Goal: Transaction & Acquisition: Purchase product/service

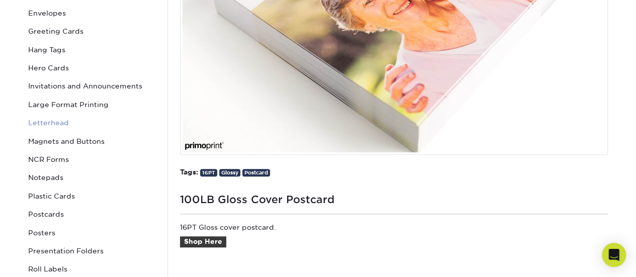
scroll to position [302, 0]
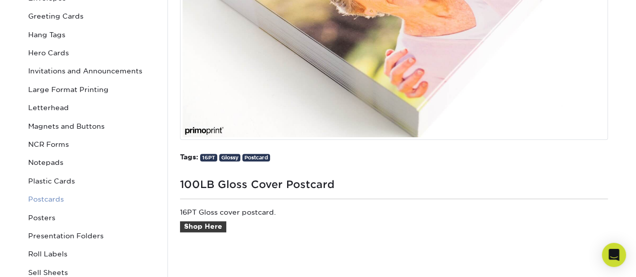
click at [35, 202] on link "Postcards" at bounding box center [92, 199] width 136 height 18
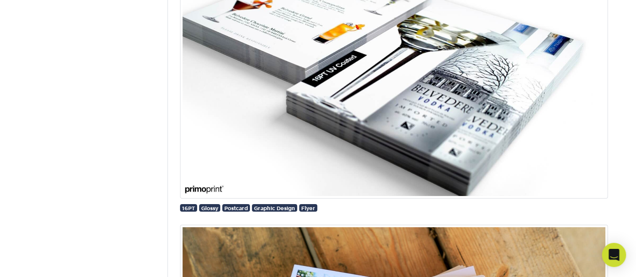
scroll to position [1509, 0]
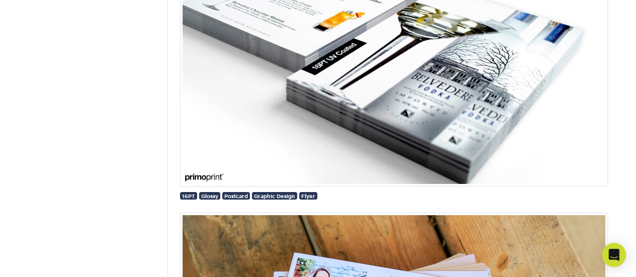
click at [463, 105] on img at bounding box center [394, 42] width 428 height 287
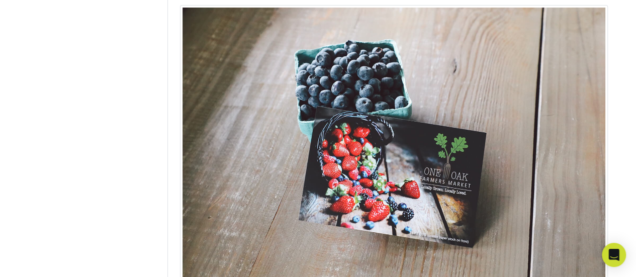
scroll to position [2046, 0]
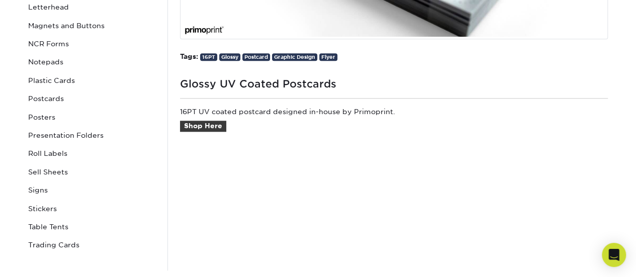
scroll to position [402, 0]
click at [194, 125] on link "Shop Here" at bounding box center [203, 126] width 46 height 11
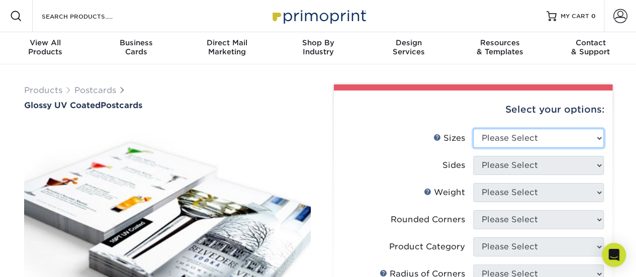
click at [561, 138] on select "Please Select 1.5" x 7" 2" x 4" 2" x 6" 2" x 7" 2" x 8" 2.12" x 5.5" 2.12" x 5.…" at bounding box center [538, 138] width 131 height 19
click at [370, 168] on label "Sides" at bounding box center [408, 165] width 131 height 19
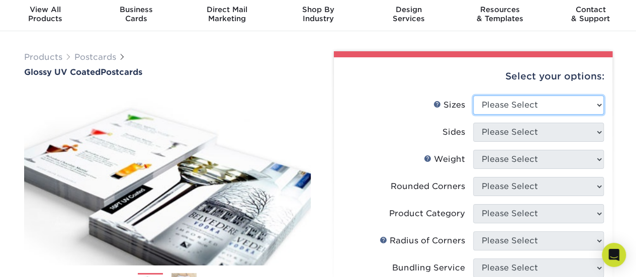
click at [580, 102] on select "Please Select 1.5" x 7" 2" x 4" 2" x 6" 2" x 7" 2" x 8" 2.12" x 5.5" 2.12" x 5.…" at bounding box center [538, 105] width 131 height 19
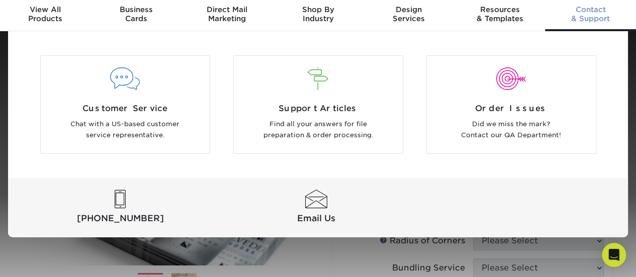
select select "3.50x5.00"
click at [473, 96] on select "Please Select 1.5" x 7" 2" x 4" 2" x 6" 2" x 7" 2" x 8" 2.12" x 5.5" 2.12" x 5.…" at bounding box center [538, 105] width 131 height 19
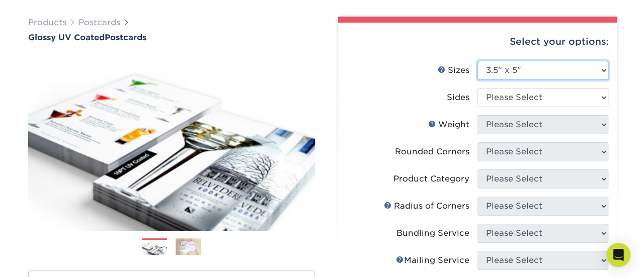
scroll to position [67, 0]
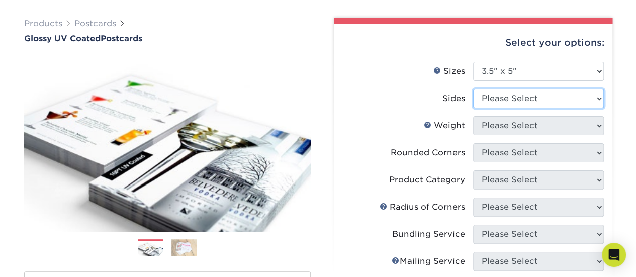
click at [587, 99] on select "Please Select Print Both Sides Print Front Only" at bounding box center [538, 98] width 131 height 19
select select "32d3c223-f82c-492b-b915-ba065a00862f"
click at [473, 89] on select "Please Select Print Both Sides Print Front Only" at bounding box center [538, 98] width 131 height 19
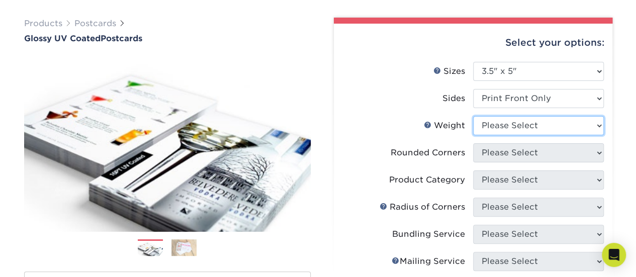
click at [562, 119] on select "Please Select 14PT 16PT 18PT C1S" at bounding box center [538, 125] width 131 height 19
select select "14PT"
click at [473, 116] on select "Please Select 14PT 16PT 18PT C1S" at bounding box center [538, 125] width 131 height 19
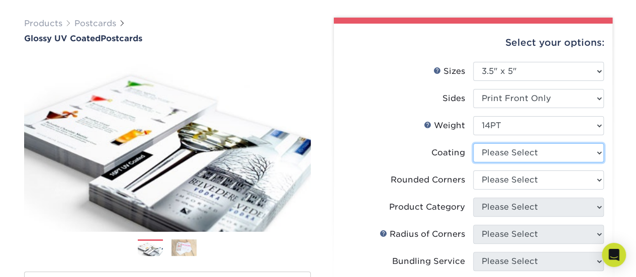
click at [539, 152] on select at bounding box center [538, 152] width 131 height 19
select select "1e8116af-acfc-44b1-83dc-8181aa338834"
click at [473, 143] on select at bounding box center [538, 152] width 131 height 19
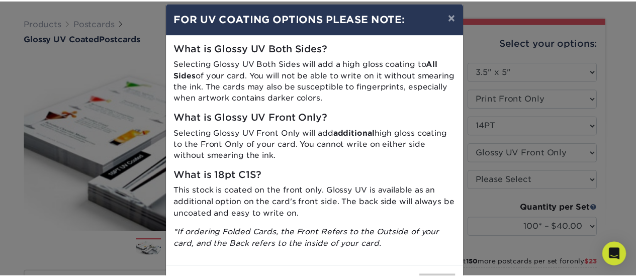
scroll to position [0, 0]
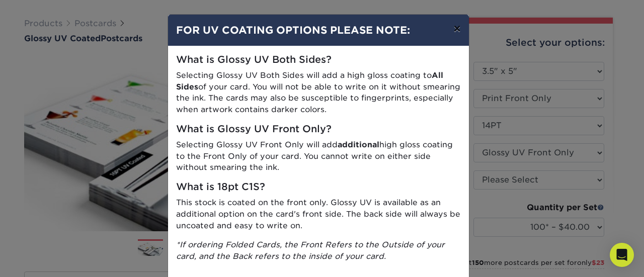
click at [454, 28] on button "×" at bounding box center [456, 29] width 23 height 28
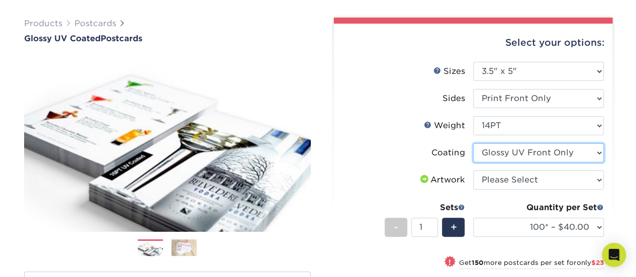
click at [581, 152] on select at bounding box center [538, 152] width 131 height 19
click at [473, 143] on select at bounding box center [538, 152] width 131 height 19
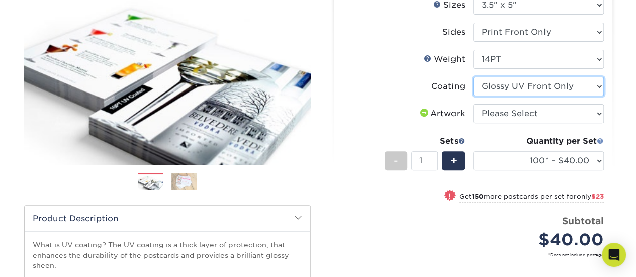
scroll to position [134, 0]
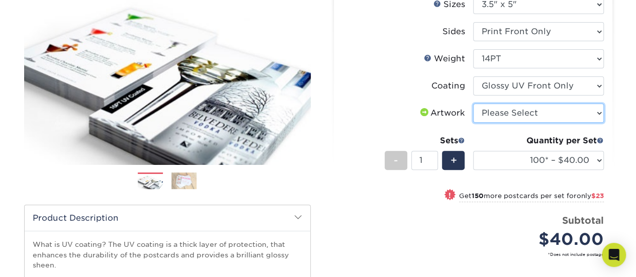
click at [554, 115] on select "Please Select I will upload files I need a design - $150" at bounding box center [538, 113] width 131 height 19
select select "upload"
click at [473, 104] on select "Please Select I will upload files I need a design - $150" at bounding box center [538, 113] width 131 height 19
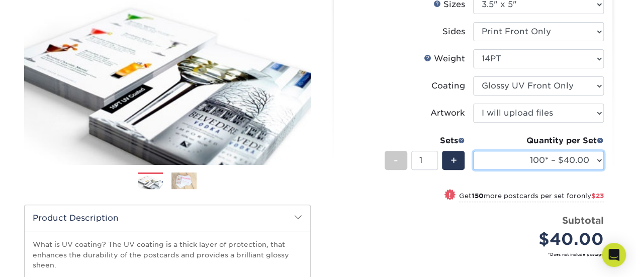
click at [596, 159] on select "100* – $40.00 250* – $63.00 500 – $86.00 1000 – $99.00 2500 – $160.00 5000 – $2…" at bounding box center [538, 160] width 131 height 19
click at [473, 151] on select "100* – $40.00 250* – $63.00 500 – $86.00 1000 – $99.00 2500 – $160.00 5000 – $2…" at bounding box center [538, 160] width 131 height 19
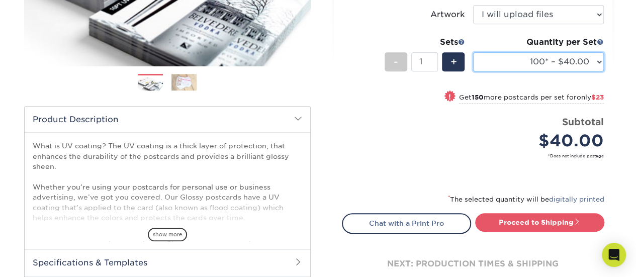
scroll to position [234, 0]
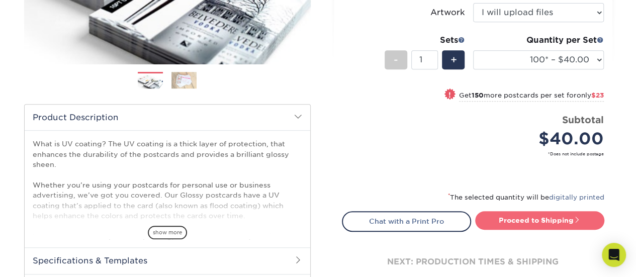
click at [539, 221] on link "Proceed to Shipping" at bounding box center [539, 220] width 129 height 18
type input "Set 1"
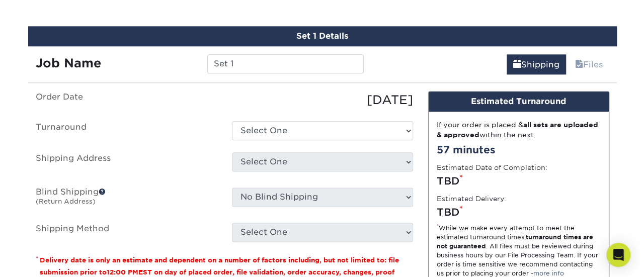
scroll to position [552, 0]
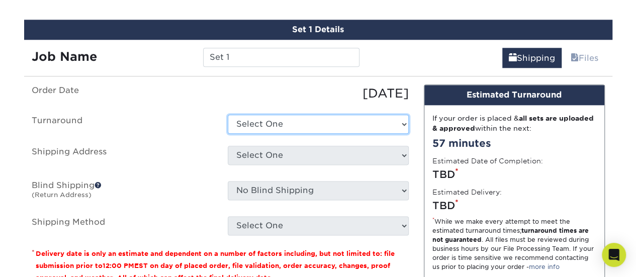
click at [292, 121] on select "Select One 2-4 Business Days 2 Day Next Business Day" at bounding box center [318, 124] width 181 height 19
select select "c377c068-da60-4bc7-b612-92b8dad71139"
click at [228, 115] on select "Select One 2-4 Business Days 2 Day Next Business Day" at bounding box center [318, 124] width 181 height 19
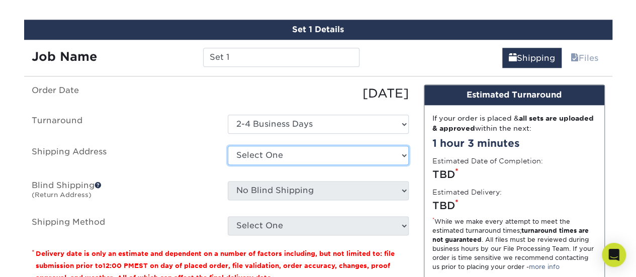
click at [260, 163] on div "Select One + Add New Address - Login" at bounding box center [318, 157] width 196 height 23
select select "newaddress"
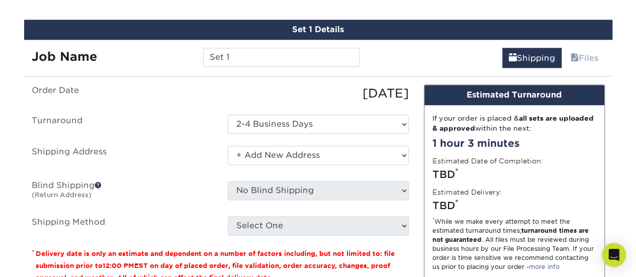
click at [228, 146] on select "Select One + Add New Address - Login" at bounding box center [318, 155] width 181 height 19
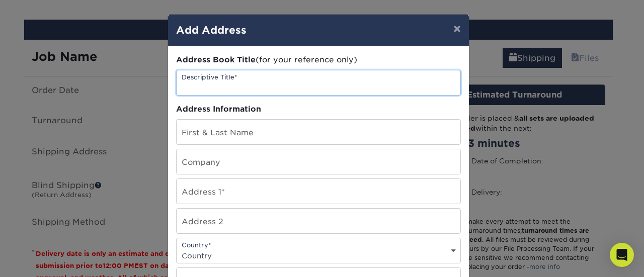
click at [264, 87] on input "text" at bounding box center [319, 82] width 284 height 25
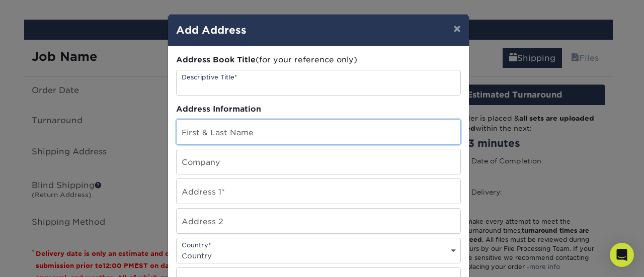
click at [254, 130] on input "text" at bounding box center [319, 132] width 284 height 25
type input "Gisell Crispeno"
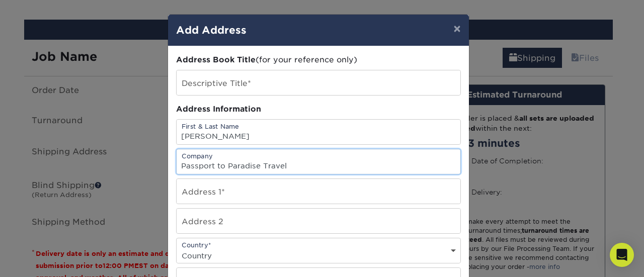
type input "Passport to Paradise Travel"
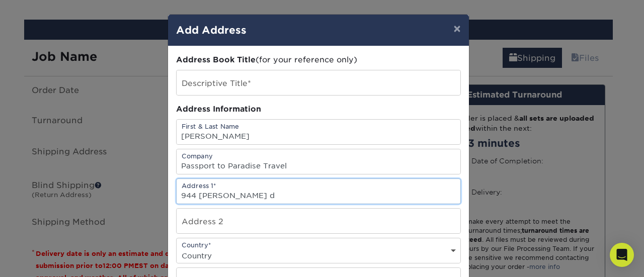
type input "944 Anthony Wayne dr"
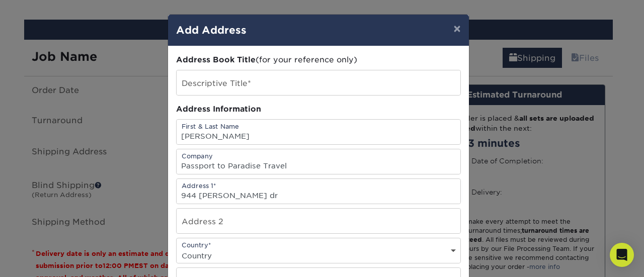
select select "US"
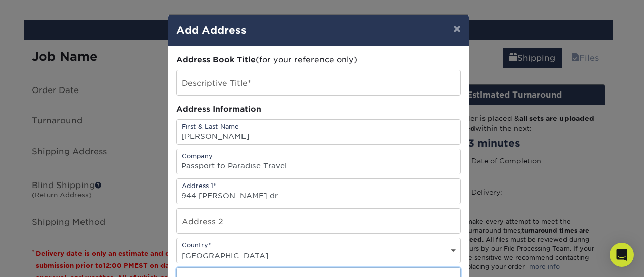
type input "Baden"
select select "PA"
type input "15005"
type input "7249878626"
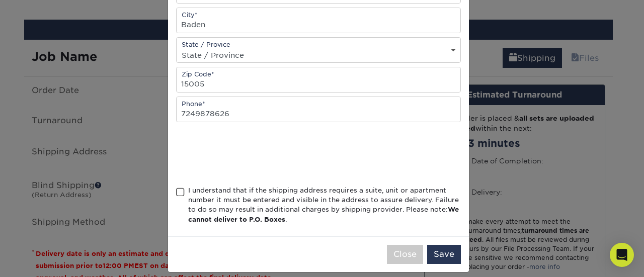
scroll to position [265, 0]
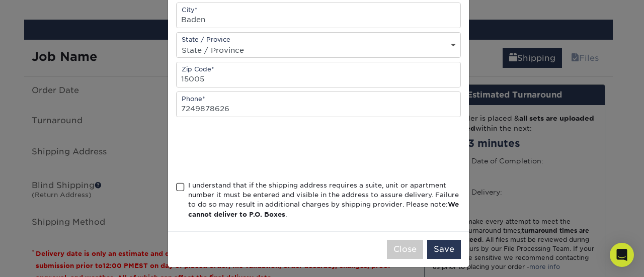
type input "944 Anthony Wayne dr"
click at [176, 183] on span at bounding box center [180, 188] width 9 height 10
click at [0, 0] on input "I understand that if the shipping address requires a suite, unit or apartment n…" at bounding box center [0, 0] width 0 height 0
click at [442, 248] on button "Save" at bounding box center [444, 249] width 34 height 19
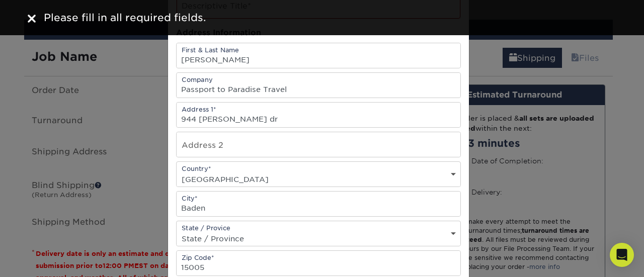
scroll to position [0, 0]
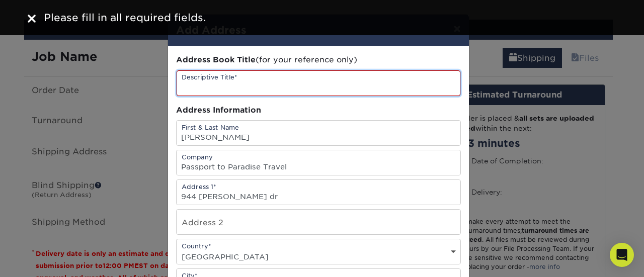
click at [275, 85] on input "text" at bounding box center [319, 83] width 284 height 26
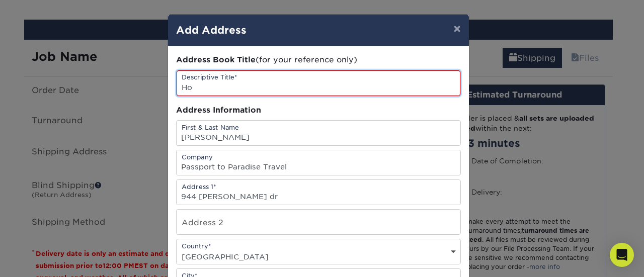
type input "H"
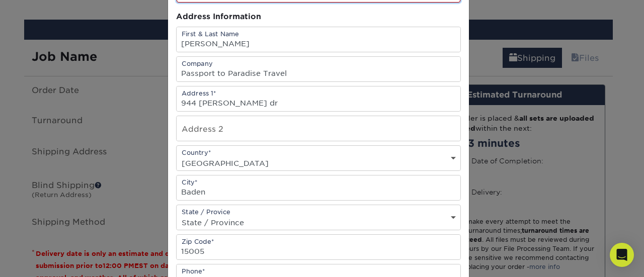
scroll to position [266, 0]
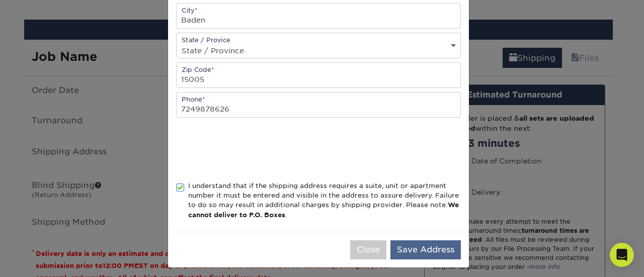
type input "Primary"
click at [432, 240] on button "Save Address" at bounding box center [425, 249] width 70 height 19
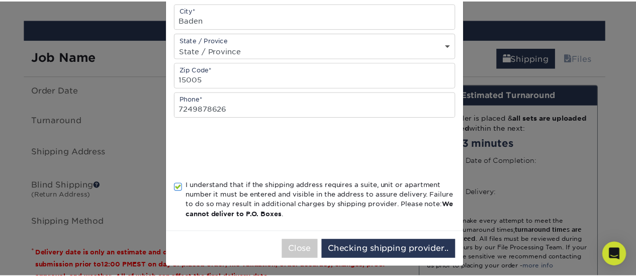
scroll to position [0, 0]
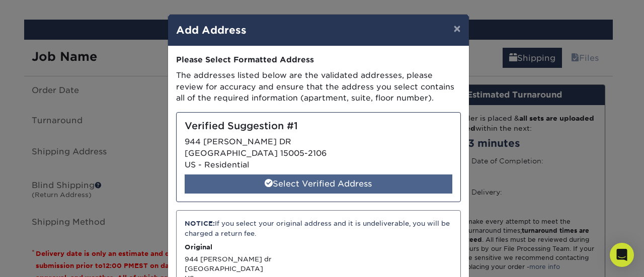
click at [325, 181] on div "Select Verified Address" at bounding box center [319, 184] width 268 height 19
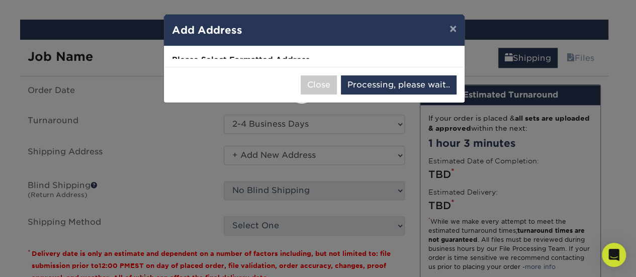
select select "286296"
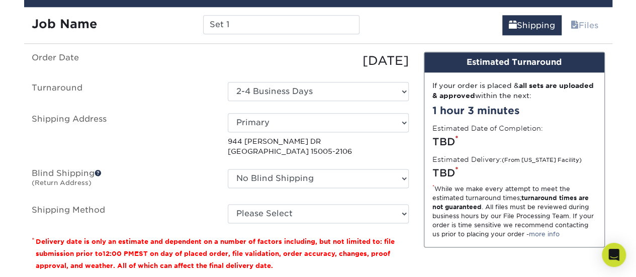
scroll to position [686, 0]
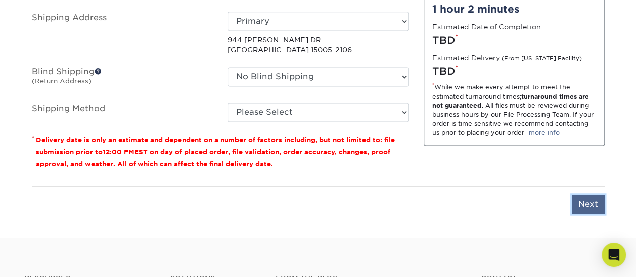
click at [581, 204] on input "Next" at bounding box center [588, 204] width 33 height 19
type input "Next"
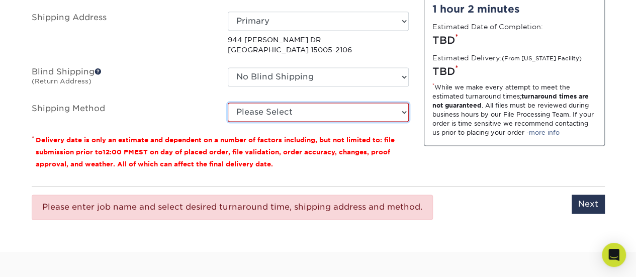
click at [287, 106] on select "Please Select Ground Shipping (+$25.02) 3 Day Shipping Service (+$31.17) 2 Day …" at bounding box center [318, 112] width 181 height 19
select select "03"
click at [228, 103] on select "Please Select Ground Shipping (+$25.02) 3 Day Shipping Service (+$31.17) 2 Day …" at bounding box center [318, 112] width 181 height 19
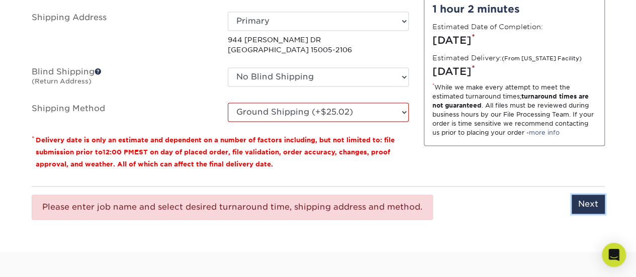
click at [588, 200] on input "Next" at bounding box center [588, 204] width 33 height 19
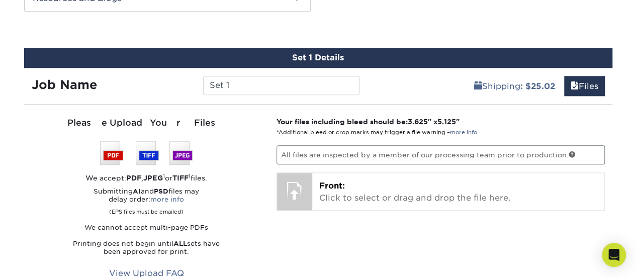
scroll to position [518, 0]
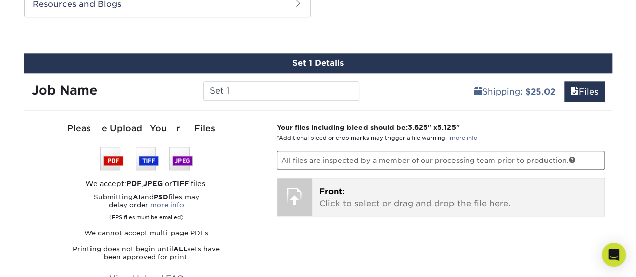
click at [469, 200] on p "Front: Click to select or drag and drop the file here." at bounding box center [458, 198] width 278 height 24
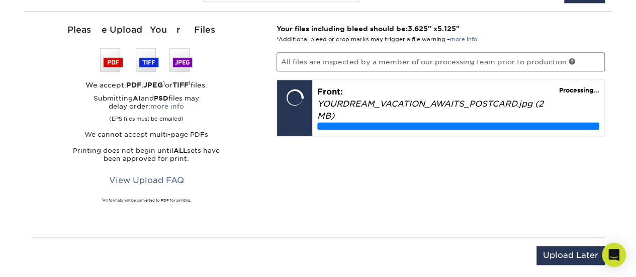
scroll to position [619, 0]
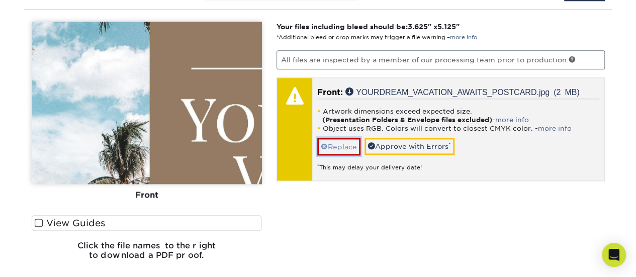
click at [335, 146] on link "Replace" at bounding box center [338, 147] width 43 height 18
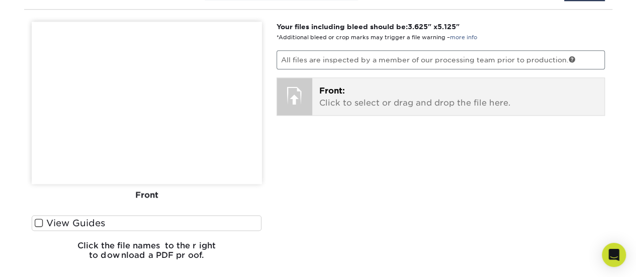
click at [359, 91] on p "Front: Click to select or drag and drop the file here." at bounding box center [458, 97] width 278 height 24
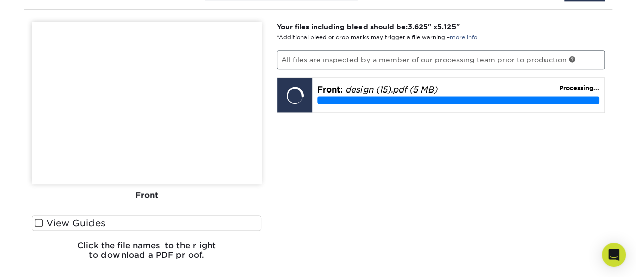
click at [577, 224] on div "Your files including bleed should be: 3.625 " x 5.125 " *Additional bleed or cr…" at bounding box center [441, 145] width 344 height 247
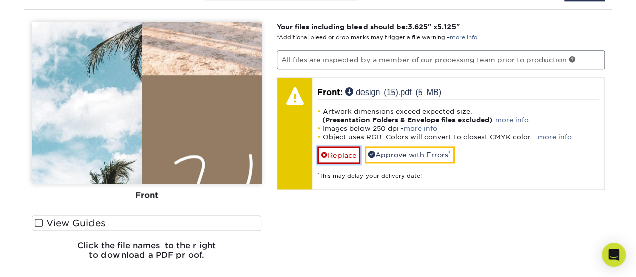
click at [348, 152] on link "Replace" at bounding box center [338, 155] width 43 height 18
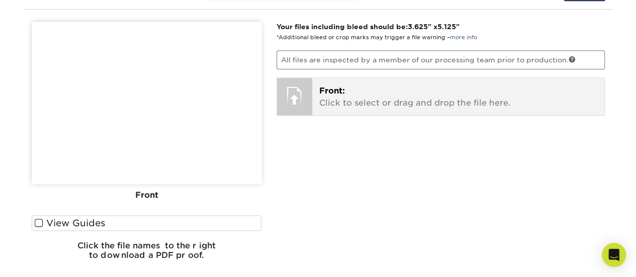
click at [366, 94] on p "Front: Click to select or drag and drop the file here." at bounding box center [458, 97] width 278 height 24
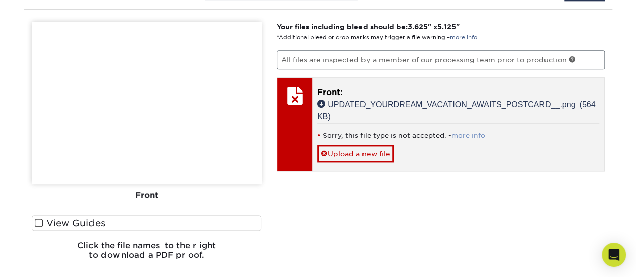
click at [469, 132] on link "more info" at bounding box center [469, 136] width 34 height 8
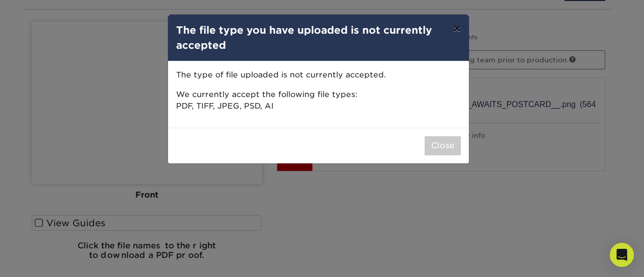
drag, startPoint x: 455, startPoint y: 31, endPoint x: 429, endPoint y: 95, distance: 69.0
click at [455, 32] on button "×" at bounding box center [456, 29] width 23 height 28
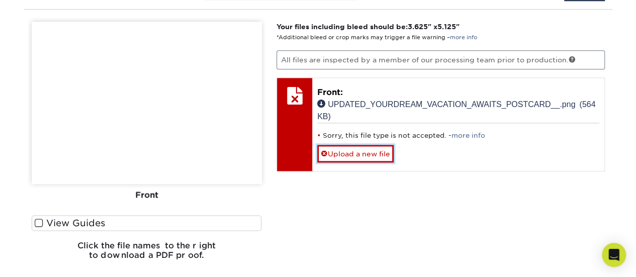
click at [363, 153] on link "Upload a new file" at bounding box center [355, 154] width 76 height 18
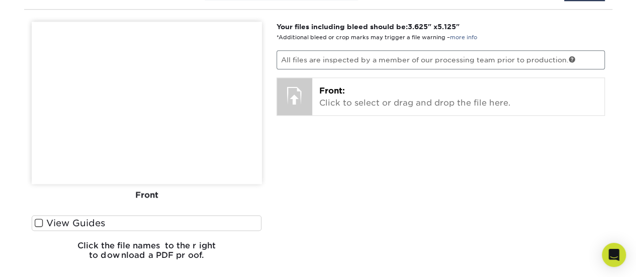
click at [578, 186] on div "Your files including bleed should be: 3.625 " x 5.125 " *Additional bleed or cr…" at bounding box center [441, 145] width 344 height 247
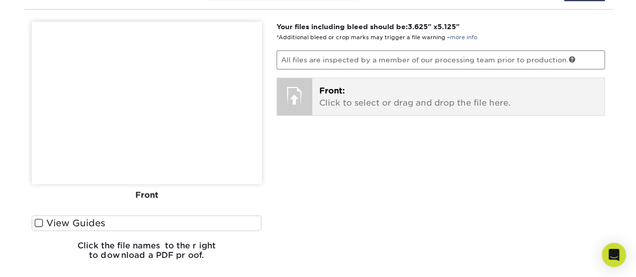
click at [352, 94] on p "Front: Click to select or drag and drop the file here." at bounding box center [458, 97] width 278 height 24
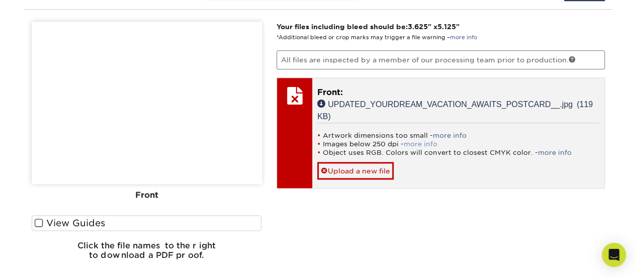
click at [416, 142] on link "more info" at bounding box center [421, 144] width 34 height 8
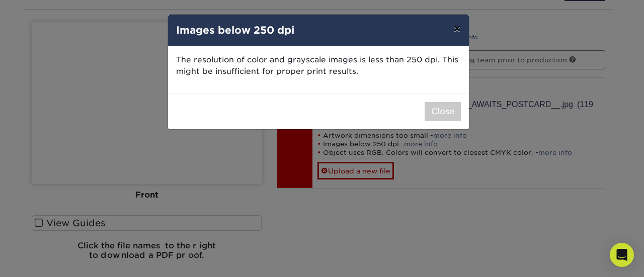
click at [458, 32] on button "×" at bounding box center [456, 29] width 23 height 28
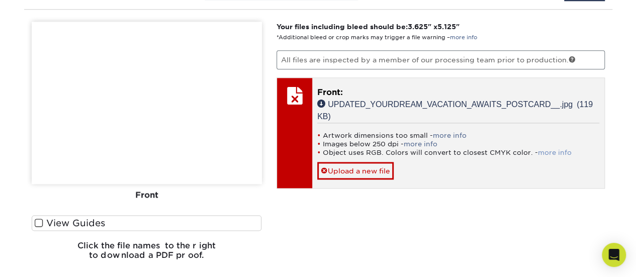
click at [553, 149] on link "more info" at bounding box center [555, 153] width 34 height 8
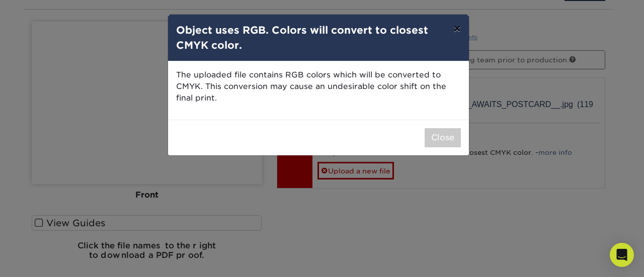
click at [459, 31] on button "×" at bounding box center [456, 29] width 23 height 28
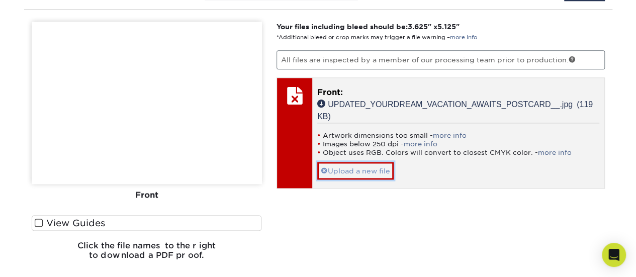
click at [363, 171] on link "Upload a new file" at bounding box center [355, 171] width 76 height 18
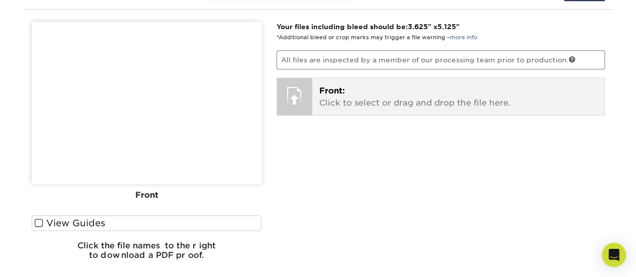
click at [363, 96] on p "Front: Click to select or drag and drop the file here." at bounding box center [458, 97] width 278 height 24
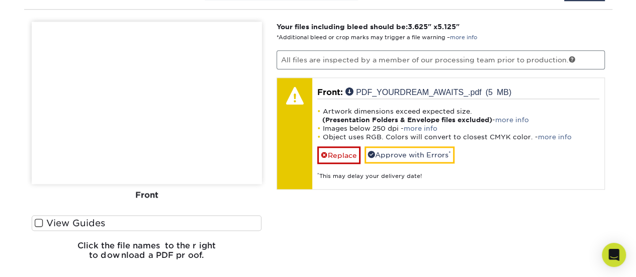
scroll to position [586, 0]
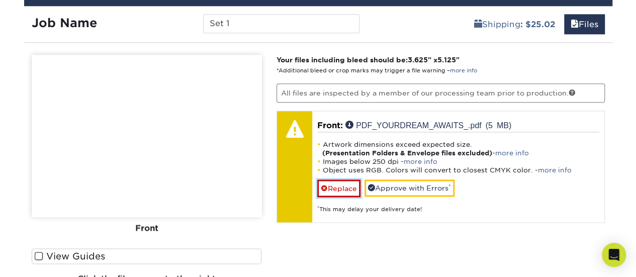
click at [356, 185] on link "Replace" at bounding box center [338, 189] width 43 height 18
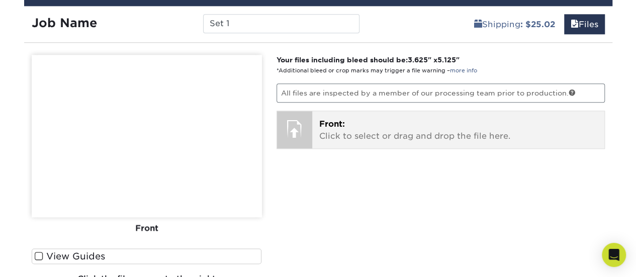
click at [342, 130] on p "Front: Click to select or drag and drop the file here." at bounding box center [458, 130] width 278 height 24
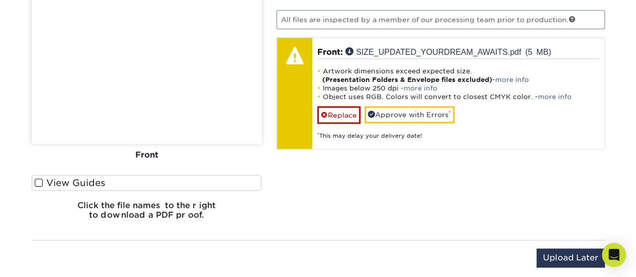
scroll to position [653, 0]
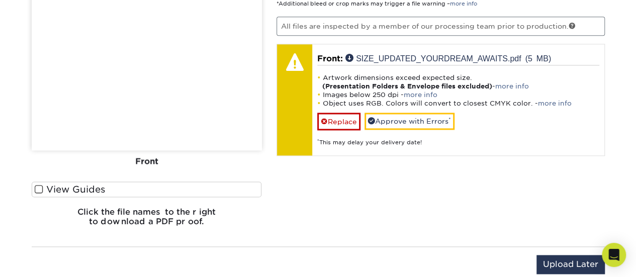
click at [40, 188] on span at bounding box center [39, 190] width 9 height 10
click at [0, 0] on input "View Guides" at bounding box center [0, 0] width 0 height 0
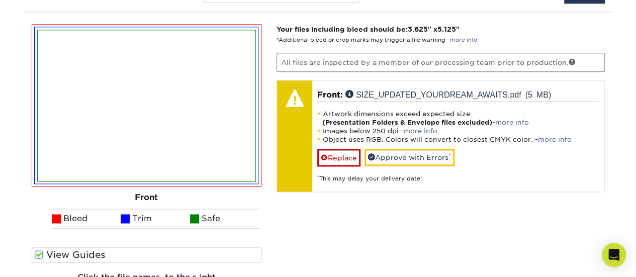
scroll to position [615, 0]
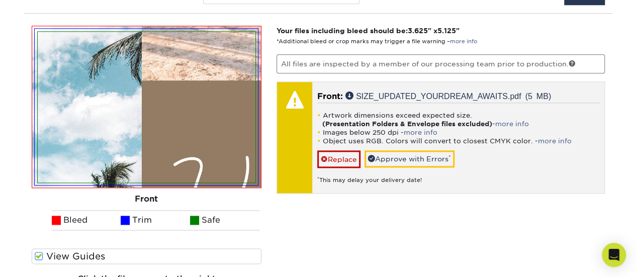
click at [341, 168] on div "* This may delay your delivery date!" at bounding box center [458, 176] width 282 height 17
click at [348, 157] on link "Replace" at bounding box center [338, 159] width 43 height 18
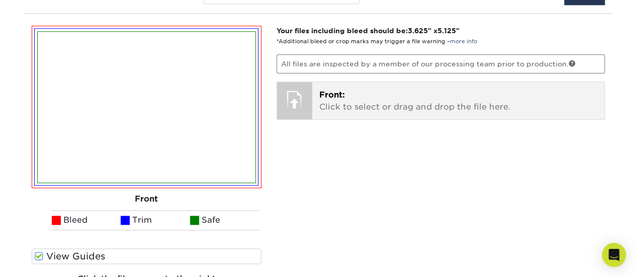
click at [375, 101] on p "Front: Click to select or drag and drop the file here." at bounding box center [458, 101] width 278 height 24
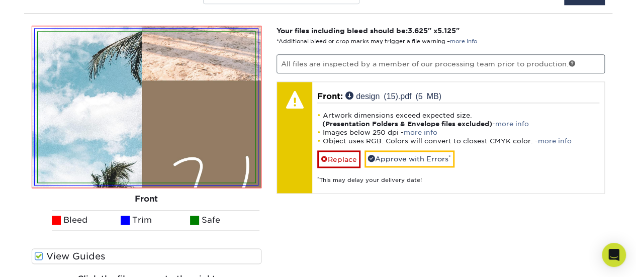
click at [431, 236] on div "Your files including bleed should be: 3.625 " x 5.125 " *Additional bleed or cr…" at bounding box center [441, 164] width 344 height 276
click at [349, 157] on link "Replace" at bounding box center [338, 159] width 43 height 18
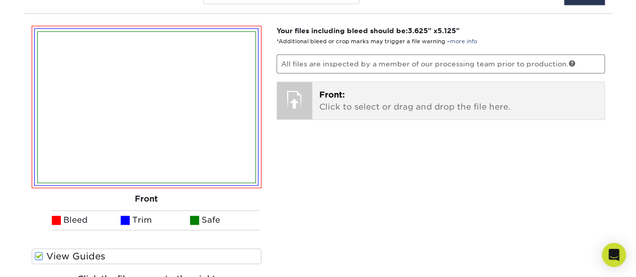
click at [343, 104] on p "Front: Click to select or drag and drop the file here." at bounding box center [458, 101] width 278 height 24
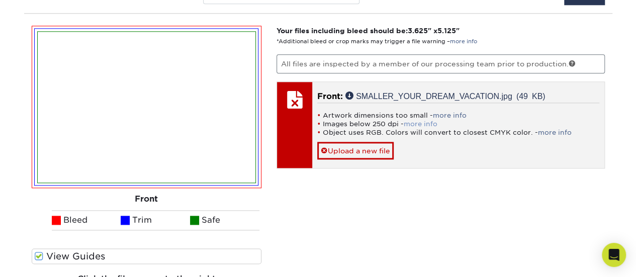
click at [423, 120] on link "more info" at bounding box center [421, 124] width 34 height 8
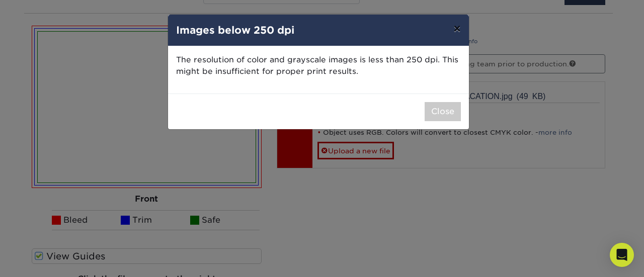
click at [457, 31] on button "×" at bounding box center [456, 29] width 23 height 28
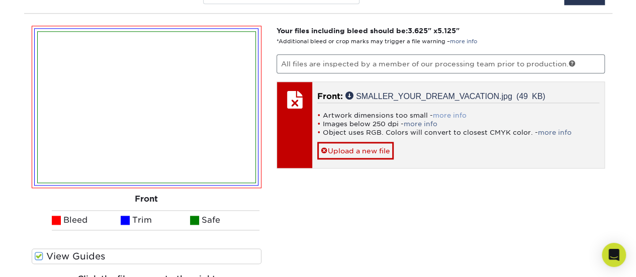
click at [457, 112] on link "more info" at bounding box center [450, 116] width 34 height 8
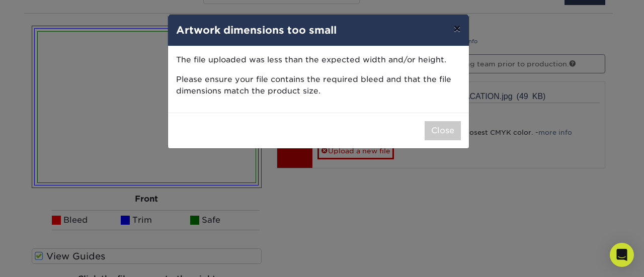
click at [460, 32] on button "×" at bounding box center [456, 29] width 23 height 28
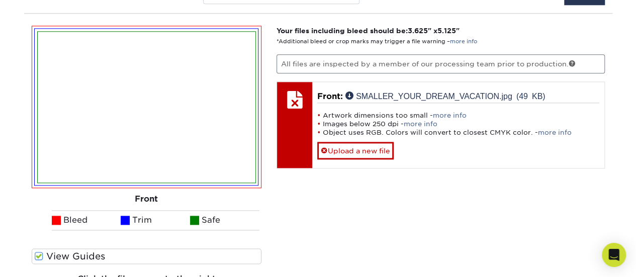
click at [103, 80] on img at bounding box center [147, 107] width 218 height 151
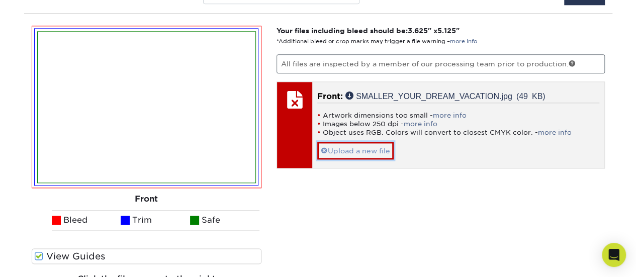
click at [338, 143] on link "Upload a new file" at bounding box center [355, 151] width 76 height 18
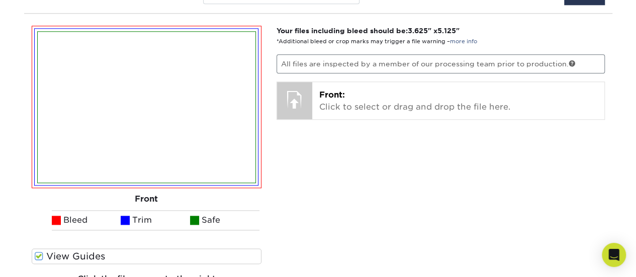
drag, startPoint x: 370, startPoint y: 102, endPoint x: 177, endPoint y: 90, distance: 193.0
drag, startPoint x: 177, startPoint y: 90, endPoint x: 326, endPoint y: 184, distance: 175.9
click at [326, 184] on div "Your files including bleed should be: 3.625 " x 5.125 " *Additional bleed or cr…" at bounding box center [441, 164] width 344 height 276
click at [552, 156] on div "Your files including bleed should be: 3.625 " x 5.125 " *Additional bleed or cr…" at bounding box center [441, 164] width 344 height 276
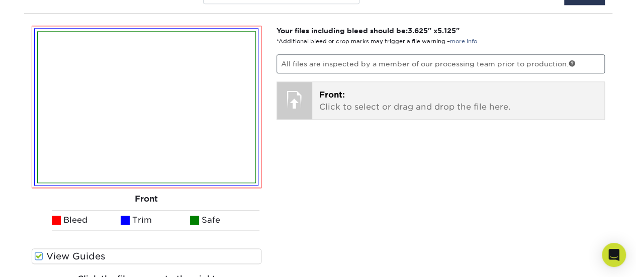
click at [344, 95] on span "Front:" at bounding box center [332, 95] width 26 height 10
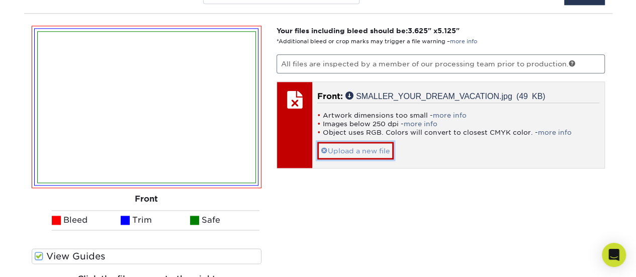
click at [360, 143] on link "Upload a new file" at bounding box center [355, 151] width 76 height 18
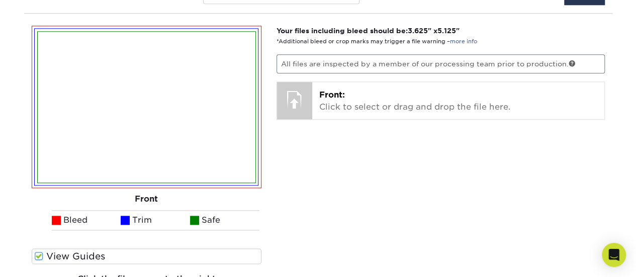
drag, startPoint x: 80, startPoint y: 175, endPoint x: 128, endPoint y: 173, distance: 47.3
click at [80, 175] on img at bounding box center [147, 107] width 218 height 151
drag, startPoint x: 334, startPoint y: 100, endPoint x: 166, endPoint y: 105, distance: 167.6
drag, startPoint x: 166, startPoint y: 105, endPoint x: 379, endPoint y: 149, distance: 217.9
click at [371, 164] on div "Your files including bleed should be: 3.625 " x 5.125 " *Additional bleed or cr…" at bounding box center [441, 164] width 344 height 276
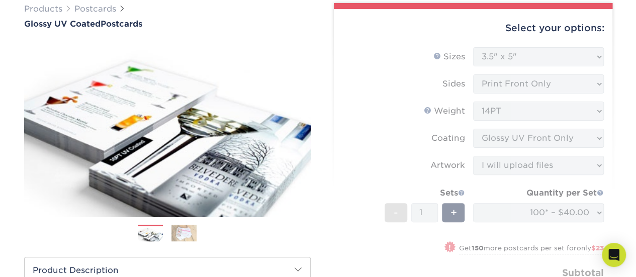
scroll to position [0, 0]
